Goal: Information Seeking & Learning: Understand process/instructions

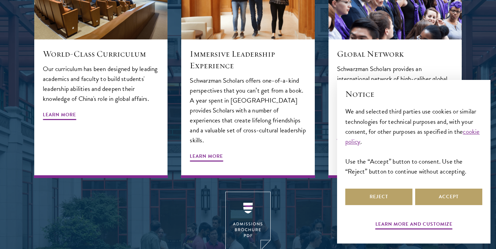
scroll to position [792, 0]
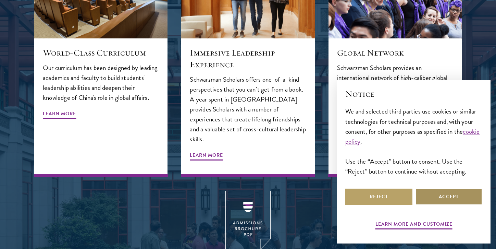
click at [465, 195] on button "Accept" at bounding box center [448, 196] width 67 height 16
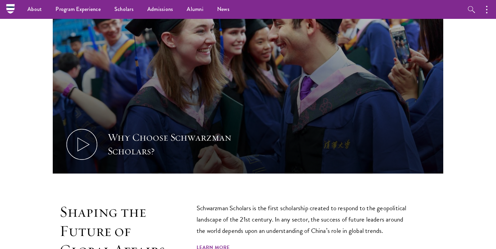
scroll to position [0, 0]
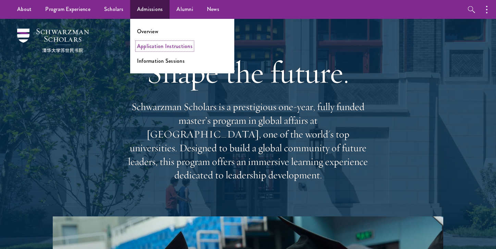
click at [153, 46] on link "Application Instructions" at bounding box center [164, 46] width 55 height 8
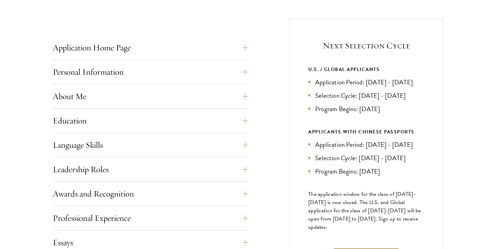
scroll to position [259, 0]
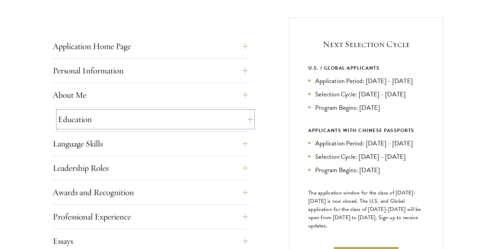
click at [88, 119] on button "Education" at bounding box center [155, 119] width 195 height 16
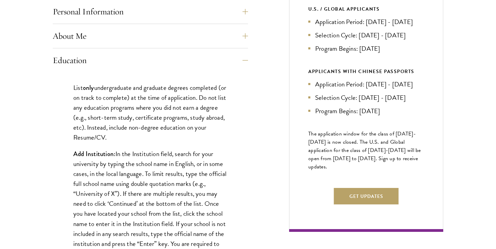
scroll to position [325, 0]
